Goal: Task Accomplishment & Management: Manage account settings

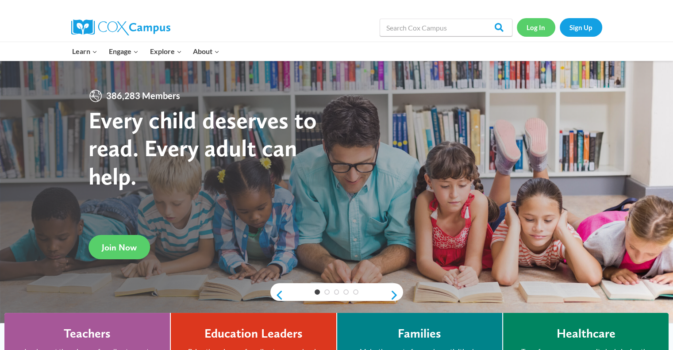
click at [518, 27] on link "Log In" at bounding box center [536, 27] width 39 height 18
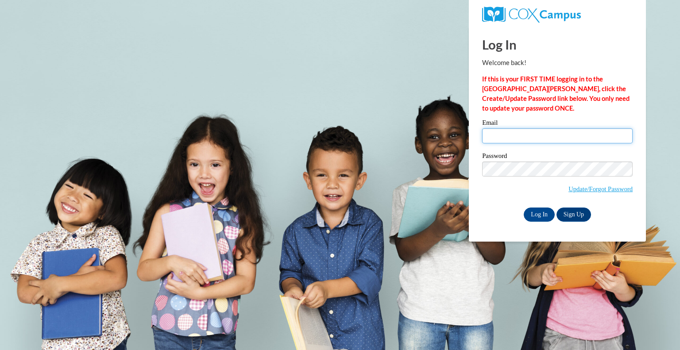
click at [510, 132] on input "Email" at bounding box center [557, 135] width 150 height 15
